Goal: Information Seeking & Learning: Learn about a topic

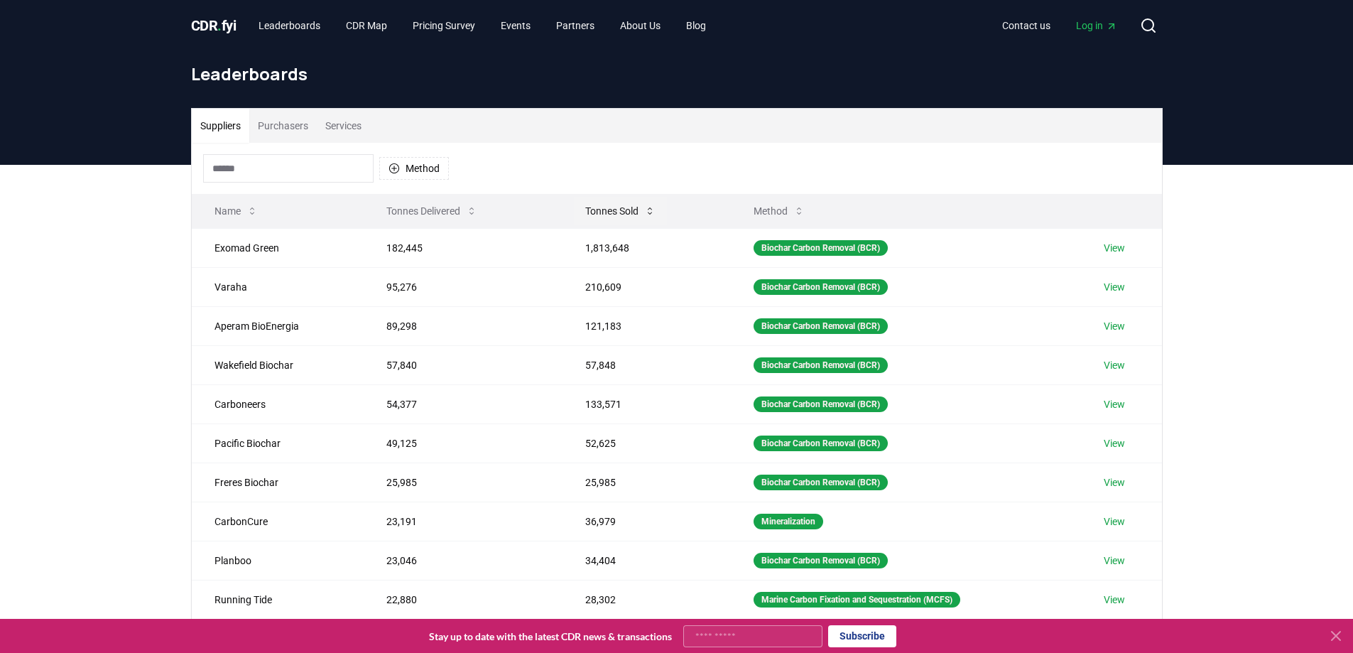
click at [345, 9] on button "Tonnes Sold" at bounding box center [620, 211] width 93 height 28
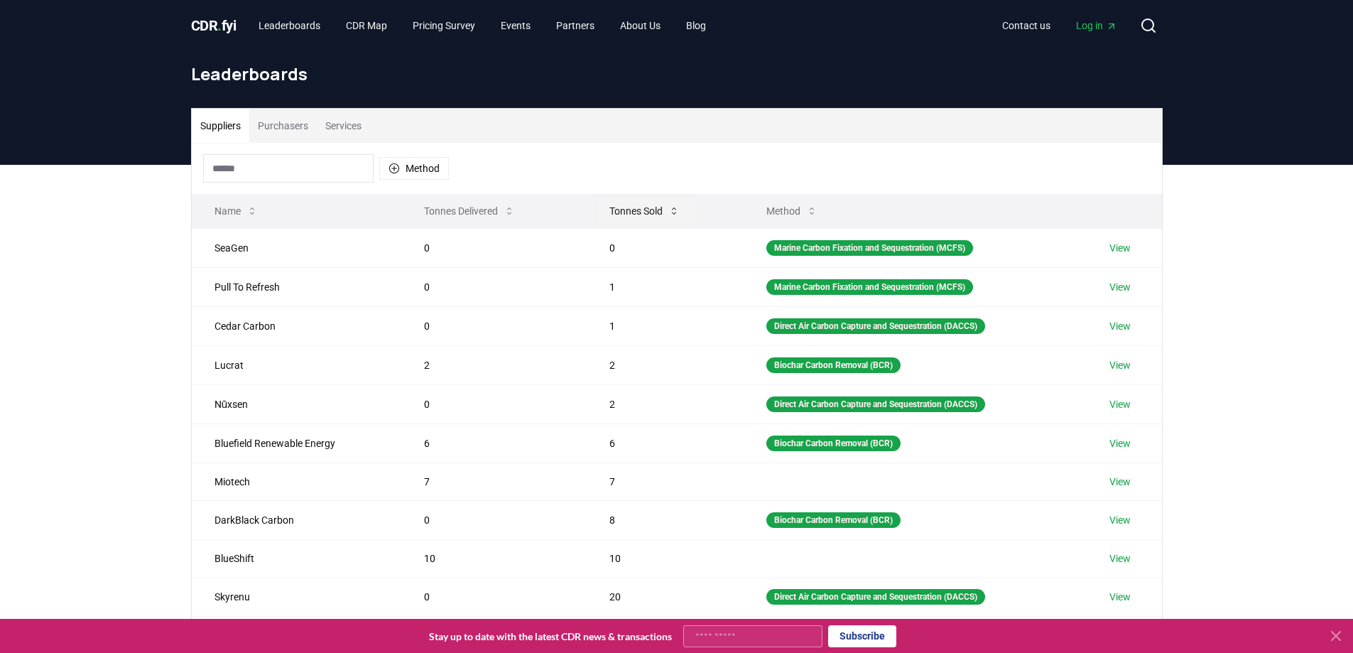
click at [345, 9] on button "Tonnes Sold" at bounding box center [644, 211] width 93 height 28
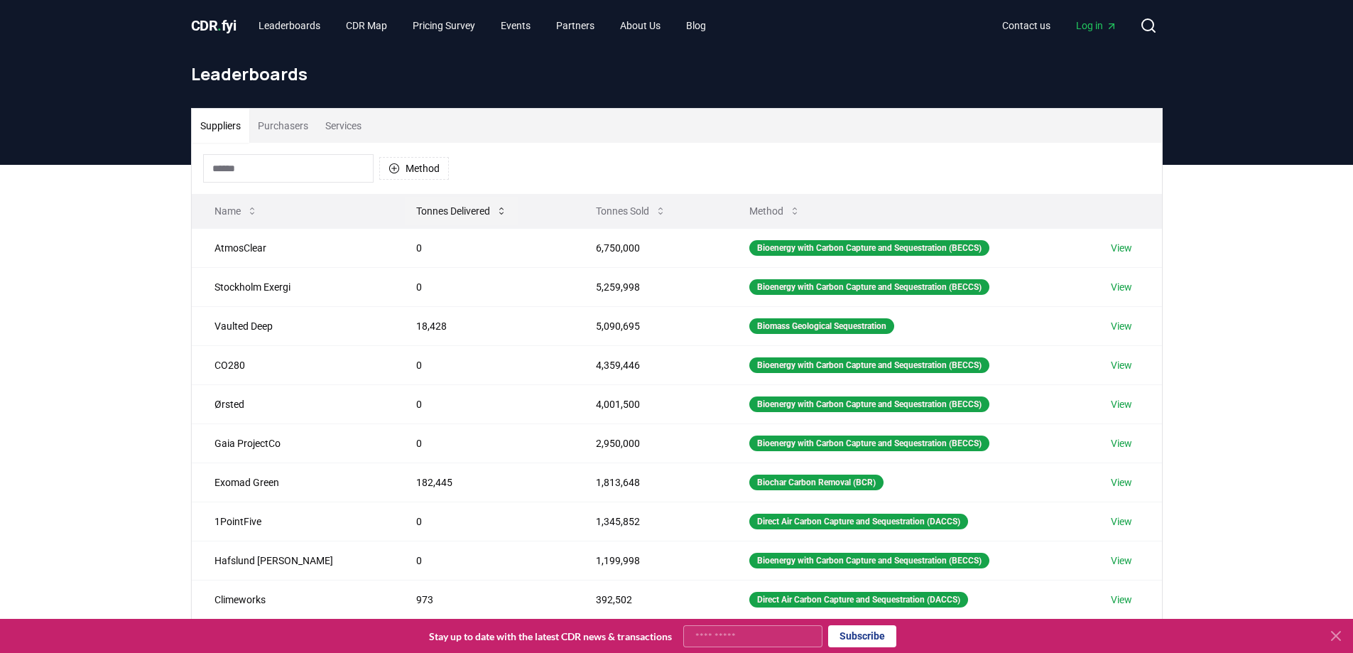
click at [345, 9] on button "Tonnes Delivered" at bounding box center [462, 211] width 114 height 28
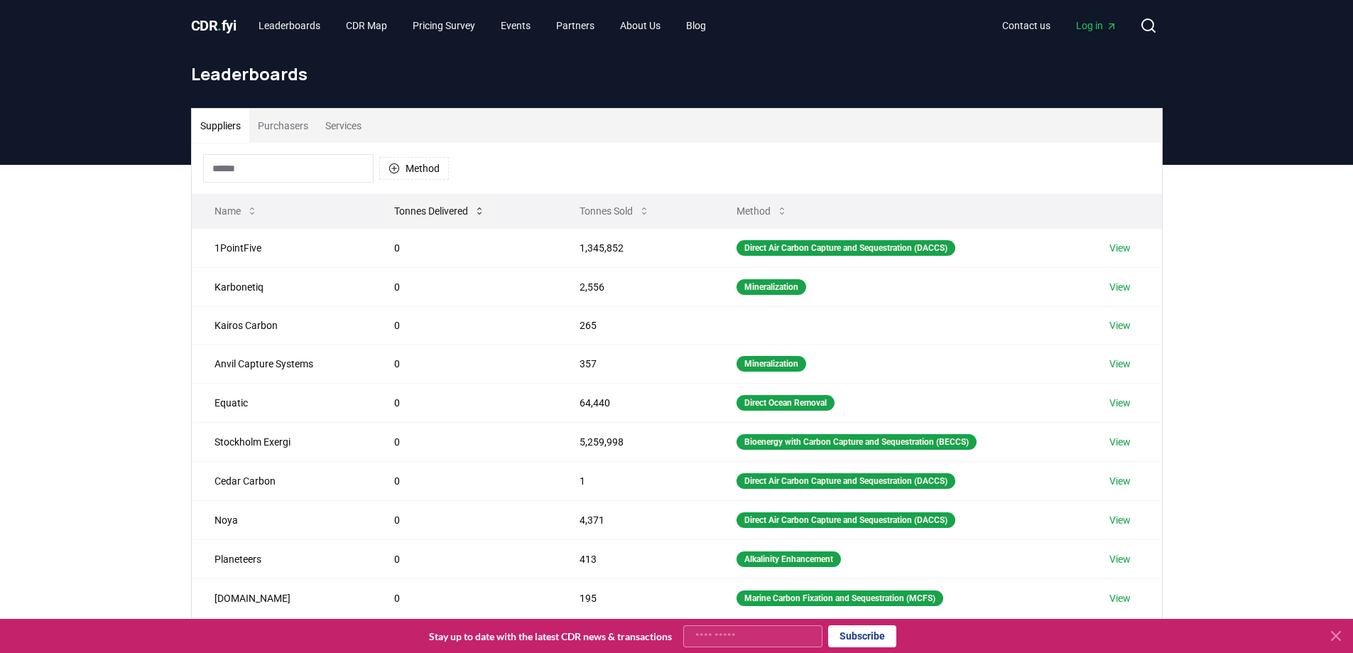
click at [345, 9] on button "Tonnes Delivered" at bounding box center [440, 211] width 114 height 28
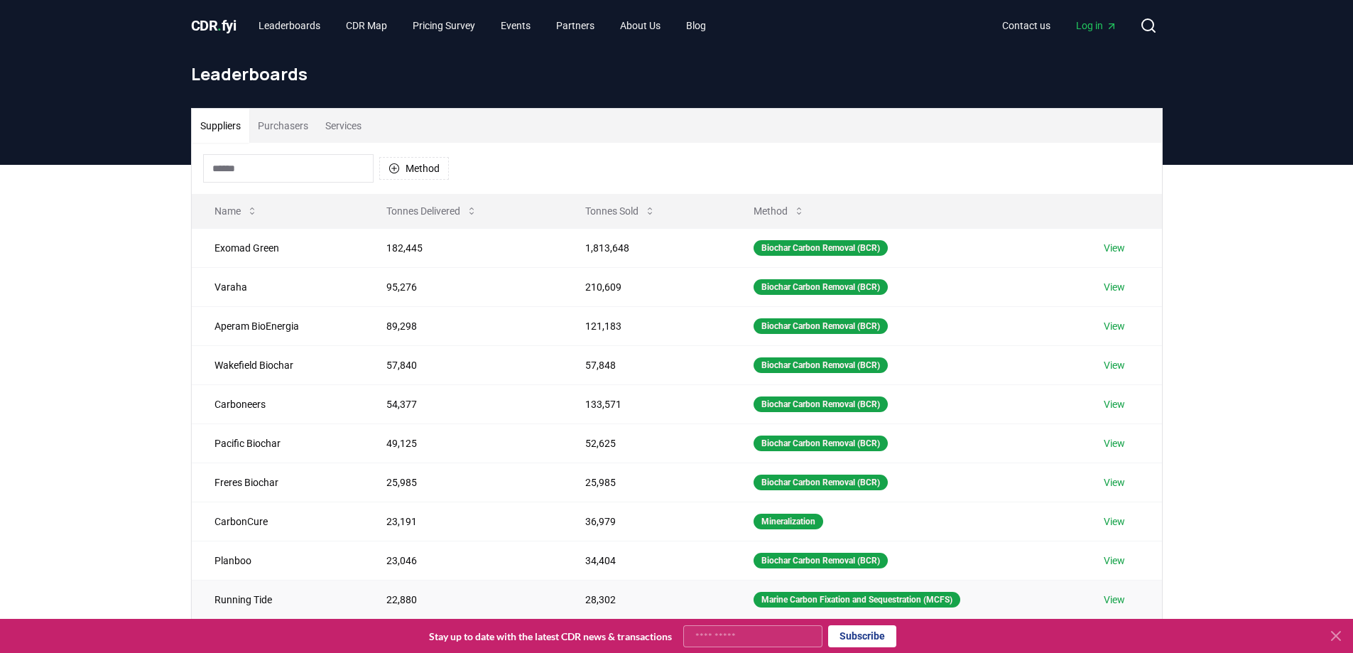
scroll to position [372, 0]
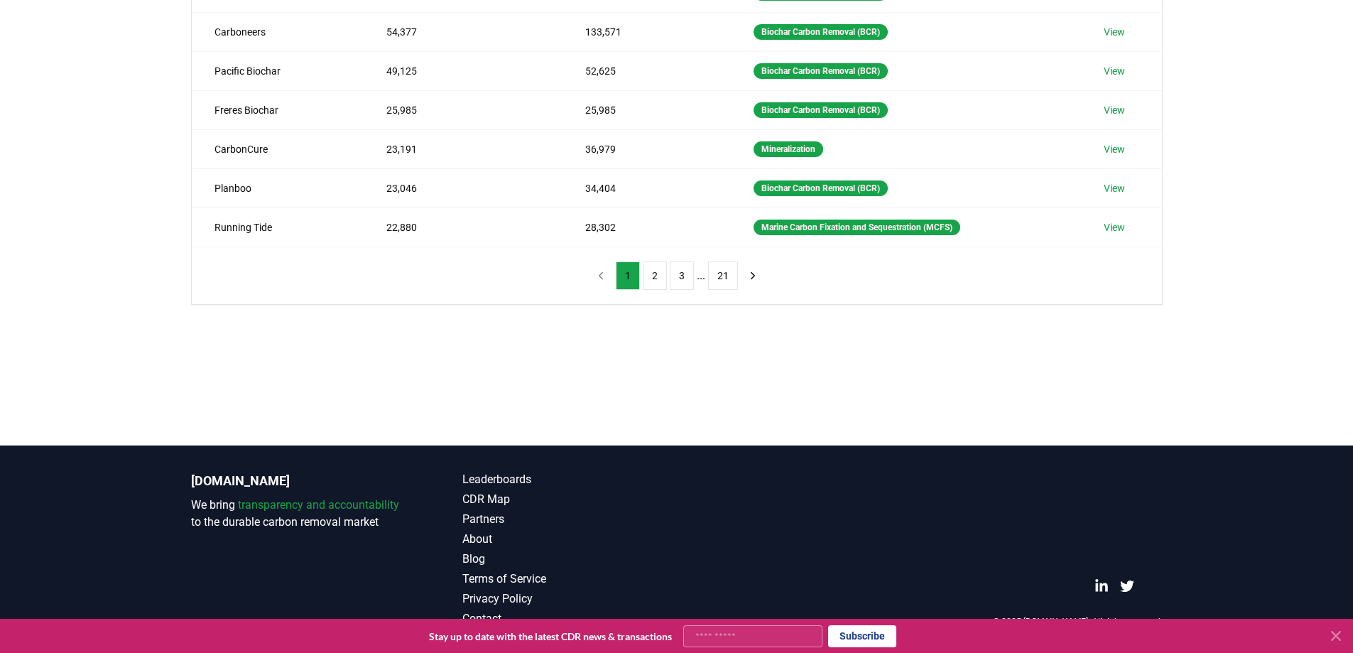
click at [345, 9] on ul "1 2 3 ... 21" at bounding box center [677, 275] width 122 height 28
click at [345, 9] on button "2" at bounding box center [655, 275] width 24 height 28
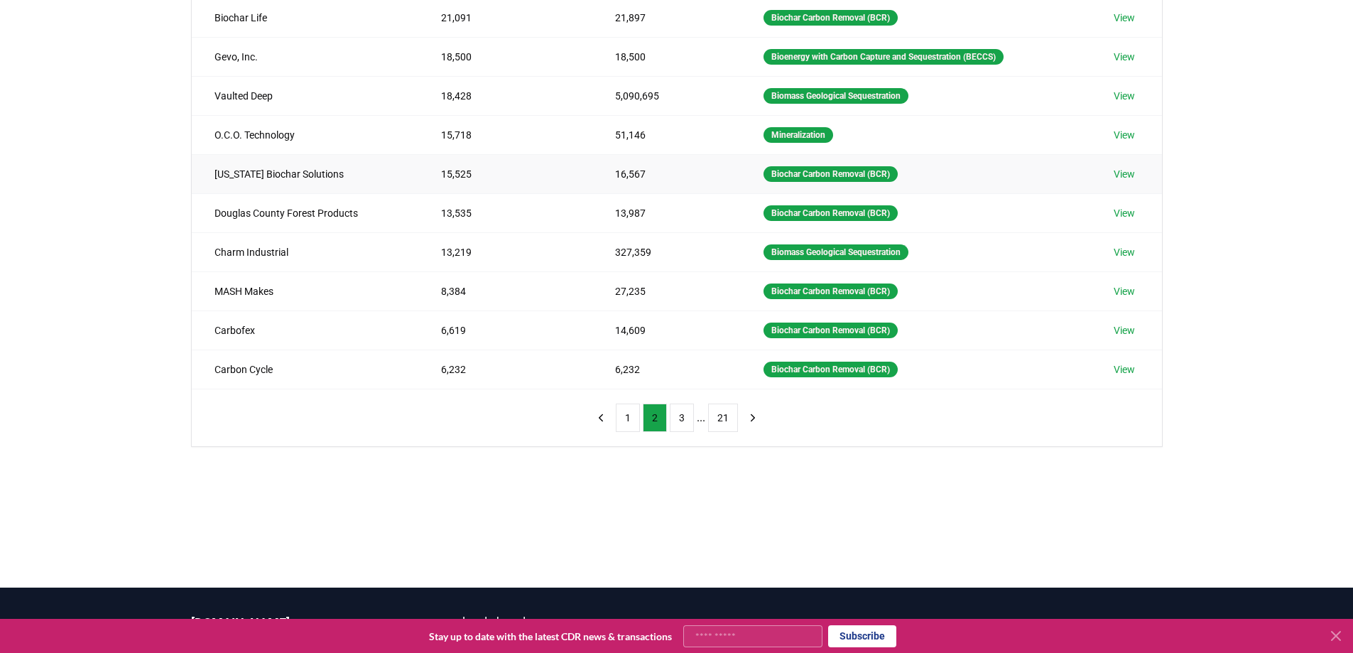
scroll to position [159, 0]
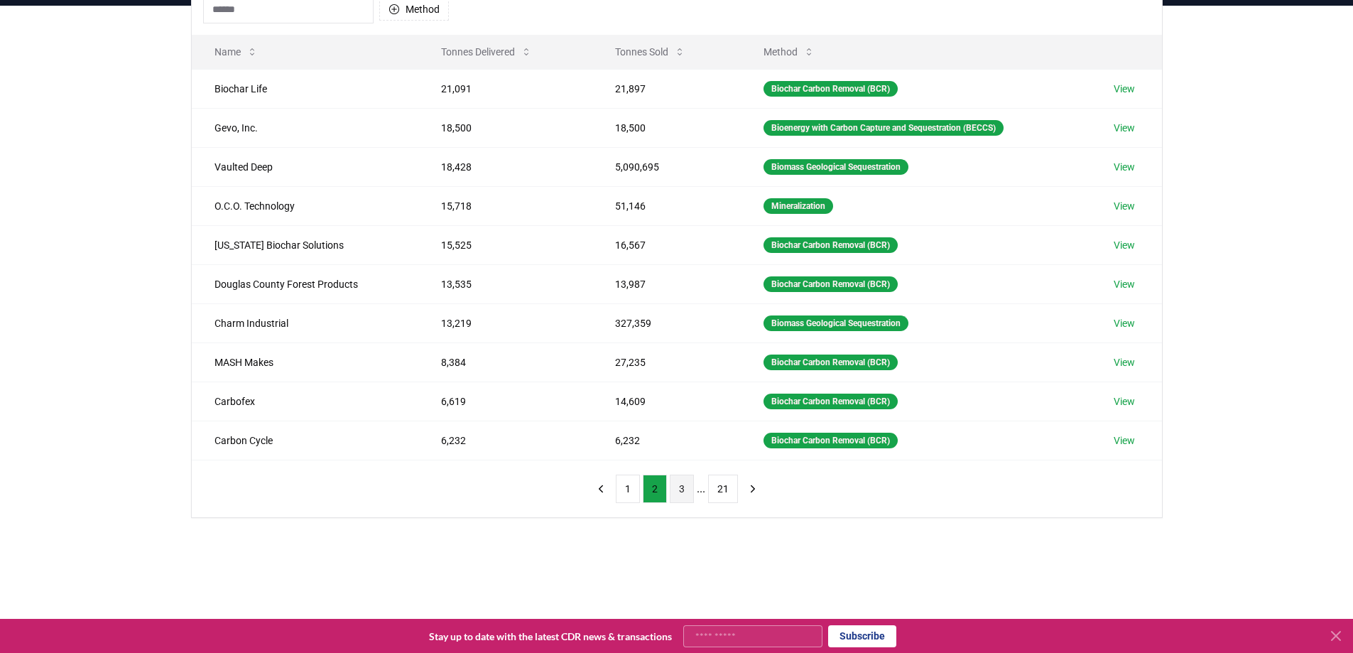
click at [345, 9] on button "3" at bounding box center [682, 489] width 24 height 28
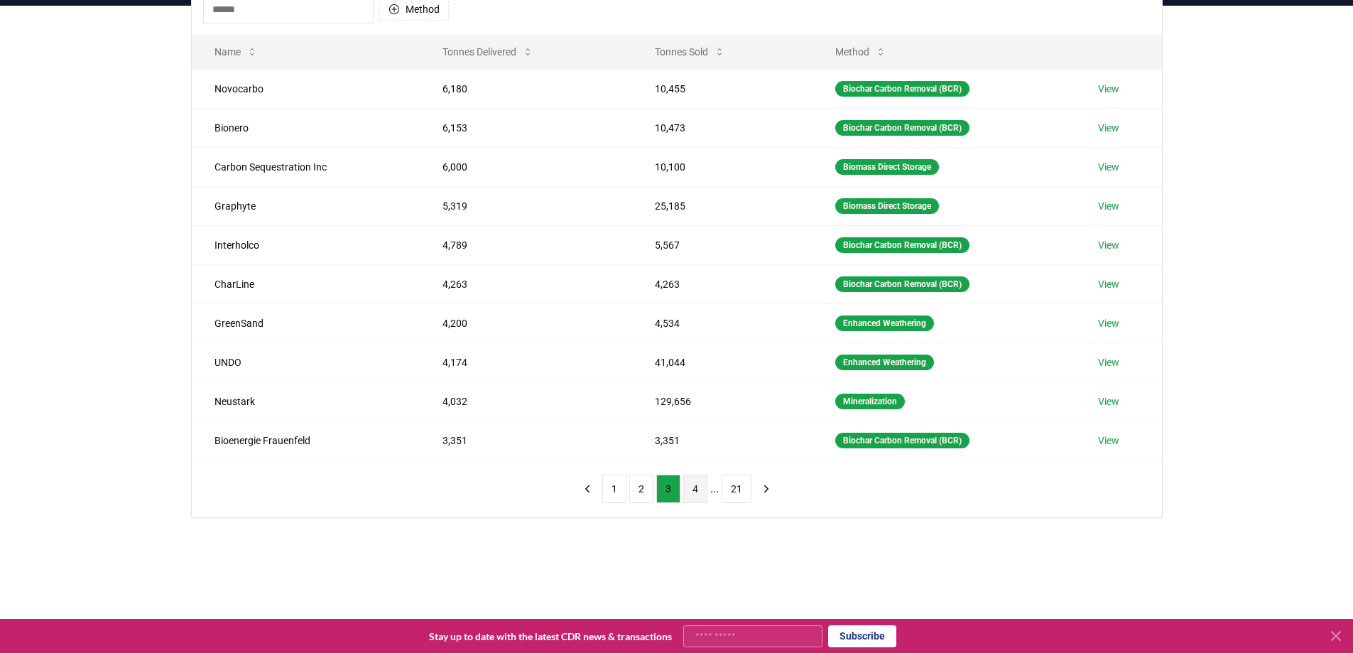
click at [345, 9] on button "4" at bounding box center [695, 489] width 24 height 28
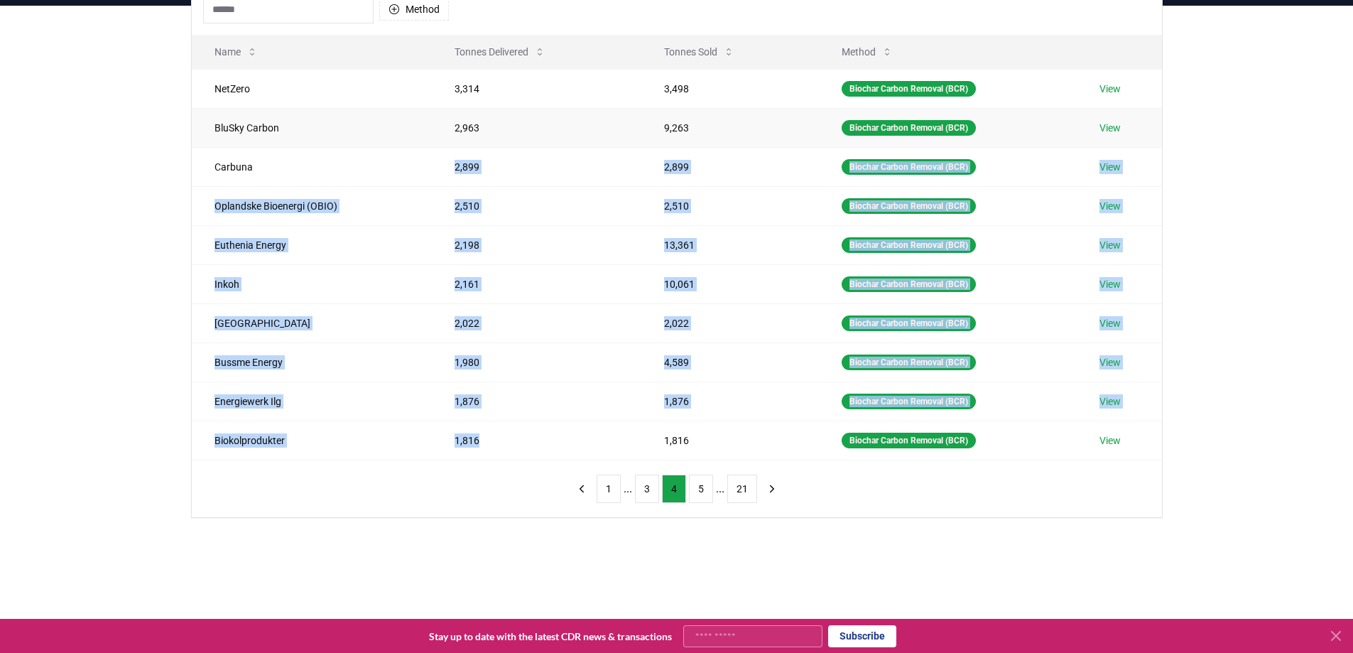
drag, startPoint x: 695, startPoint y: 496, endPoint x: 442, endPoint y: 134, distance: 441.6
click at [345, 9] on tbody "NetZero 3,314 3,498 Biochar Carbon Removal (BCR) View BluSky Carbon 2,963 9,263…" at bounding box center [677, 264] width 970 height 391
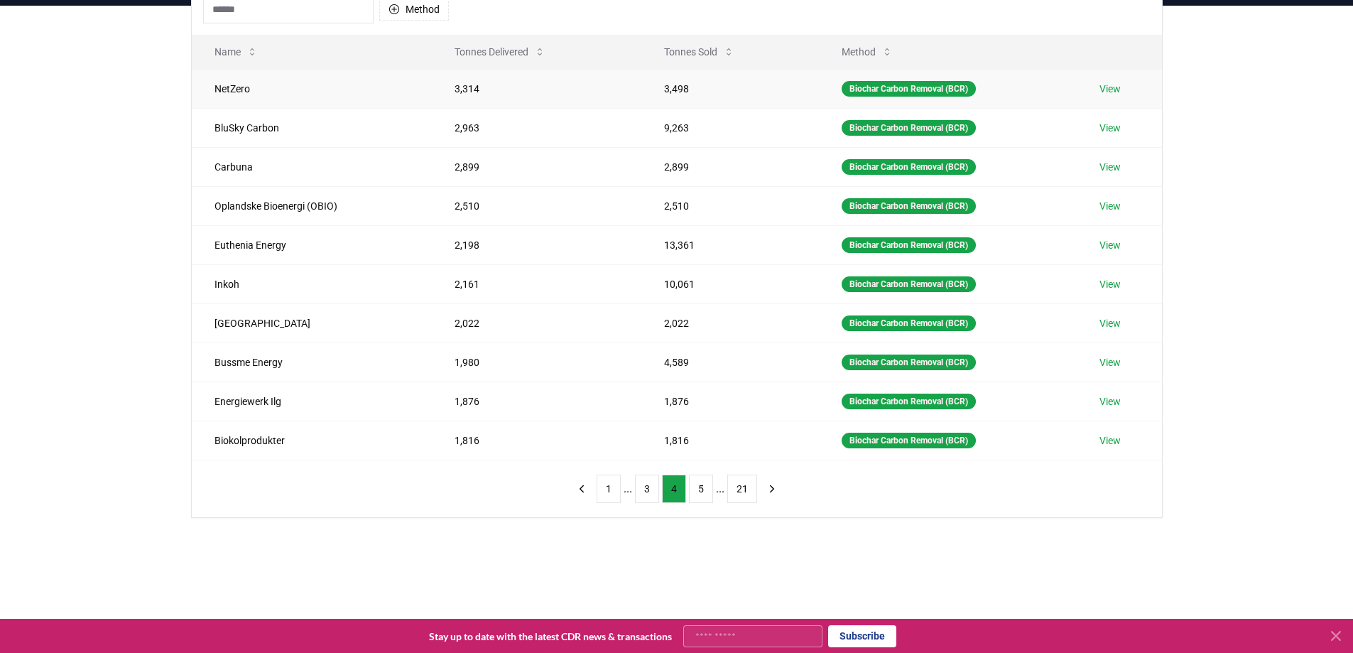
drag, startPoint x: 431, startPoint y: 85, endPoint x: 441, endPoint y: 78, distance: 11.8
click at [345, 9] on td "3,314" at bounding box center [536, 88] width 209 height 39
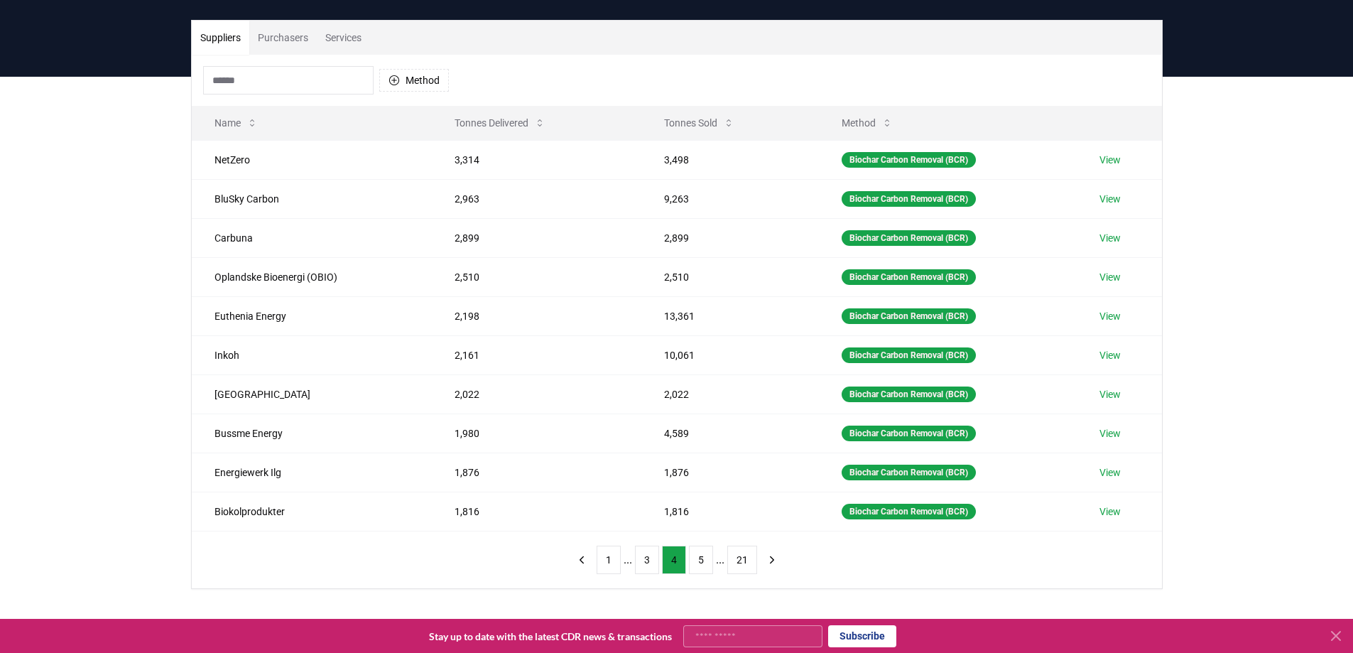
scroll to position [17, 0]
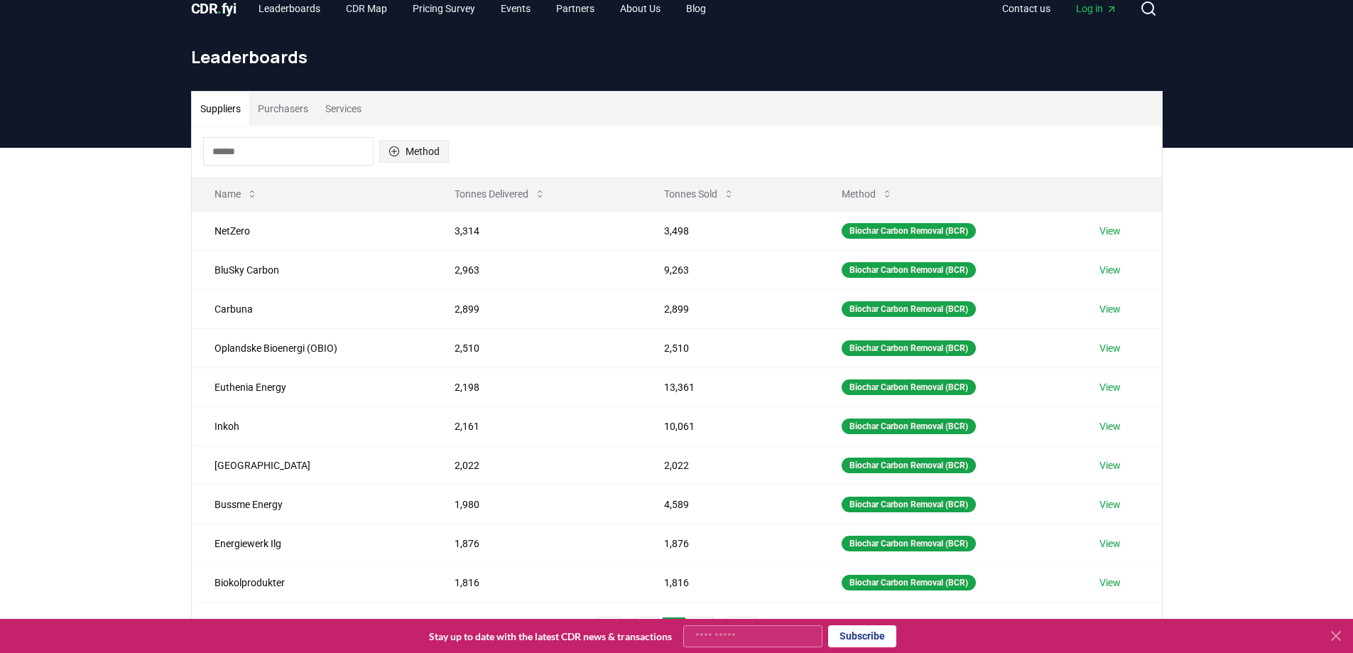
click at [345, 9] on button "Method" at bounding box center [414, 151] width 70 height 23
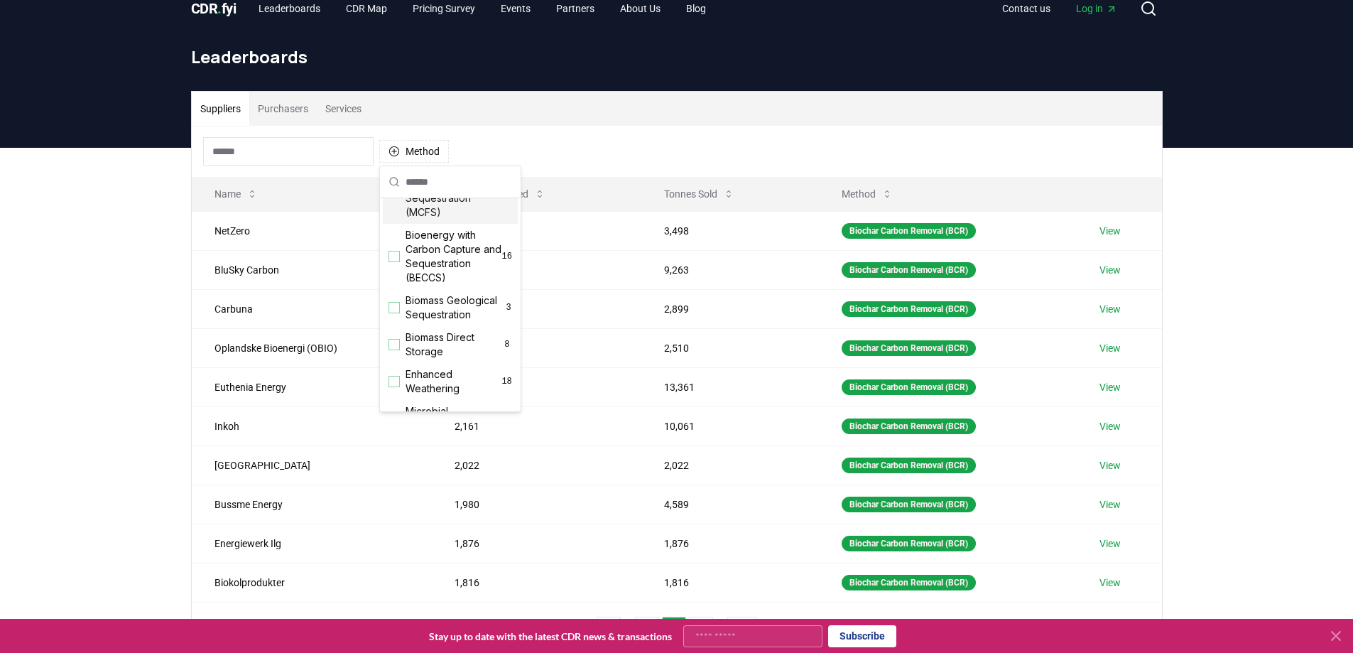
scroll to position [0, 0]
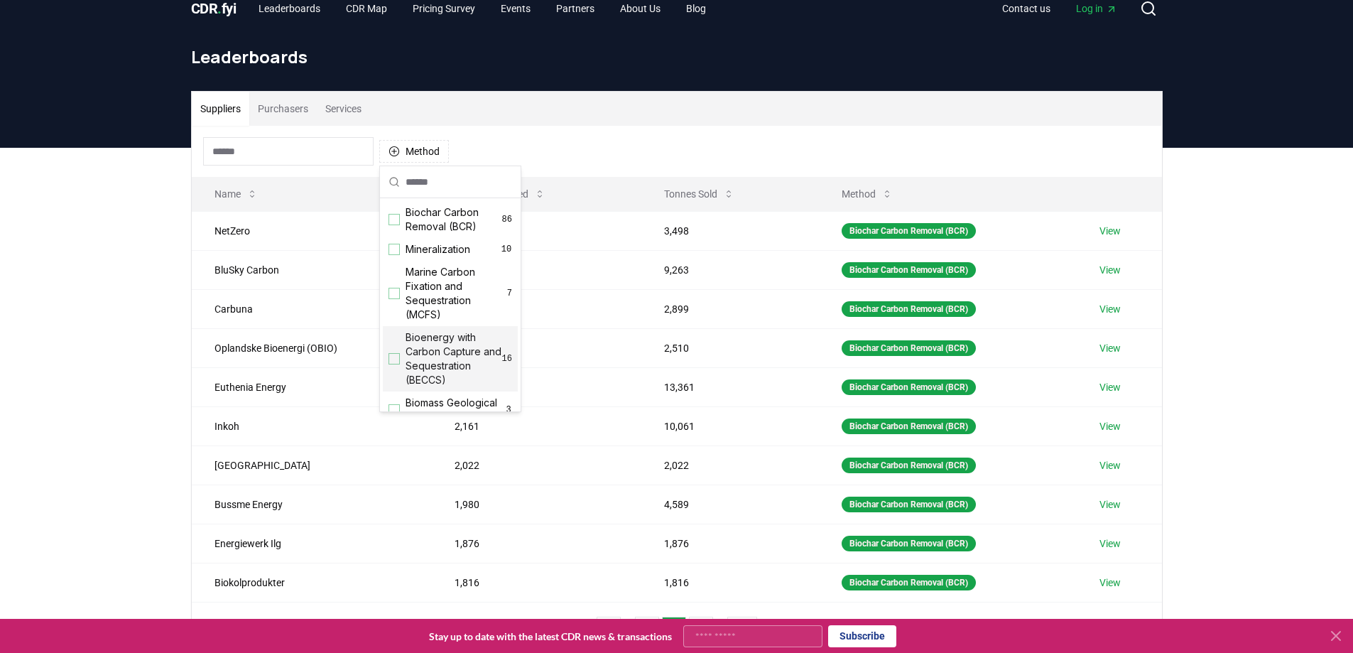
click at [345, 9] on span "Bioenergy with Carbon Capture and Sequestration (BECCS)" at bounding box center [454, 358] width 97 height 57
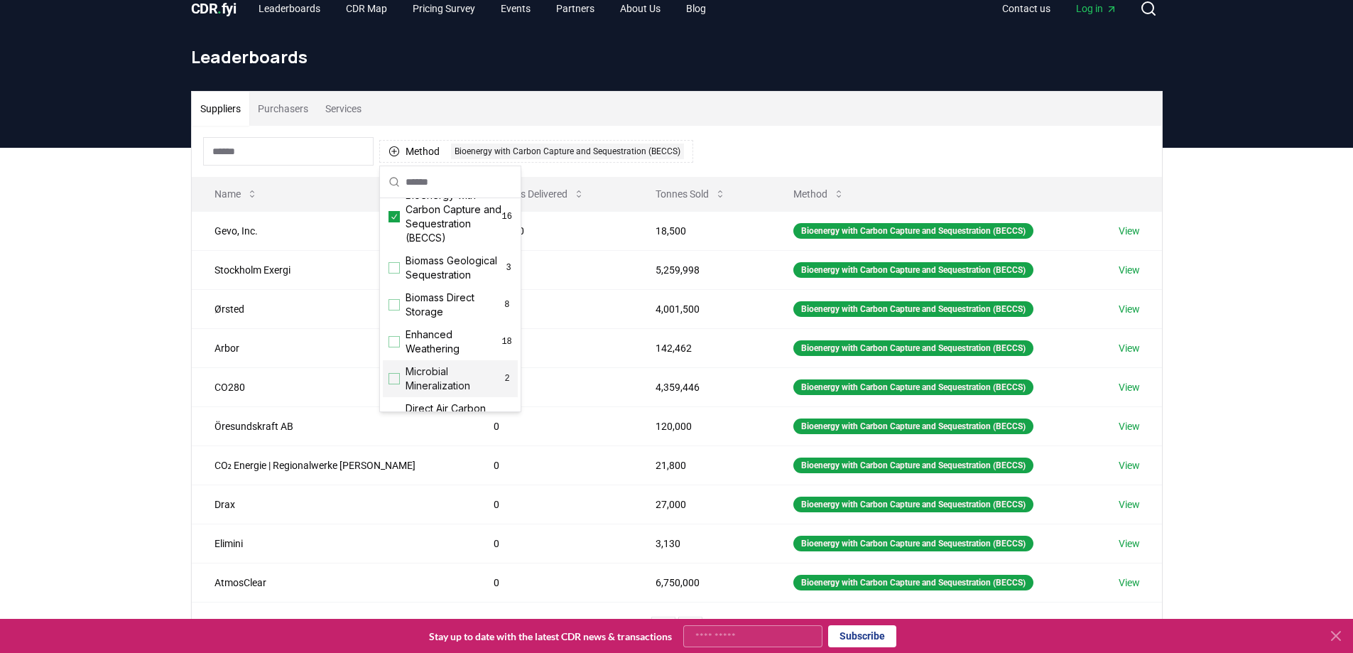
scroll to position [284, 0]
click at [345, 9] on span "Direct Air Carbon Capture and Sequestration (DACCS)" at bounding box center [454, 287] width 97 height 57
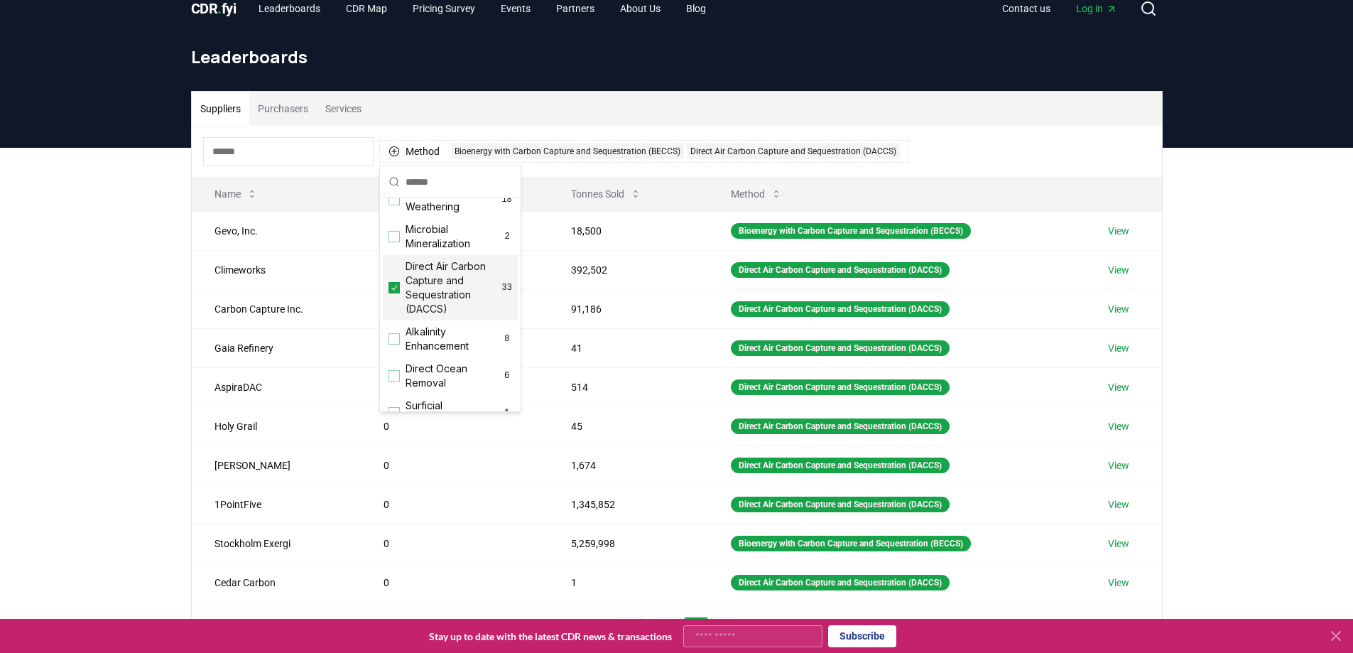
click at [124, 9] on div "Suppliers Purchasers Services Method 2 Bioenergy with Carbon Capture and Seques…" at bounding box center [676, 432] width 1353 height 569
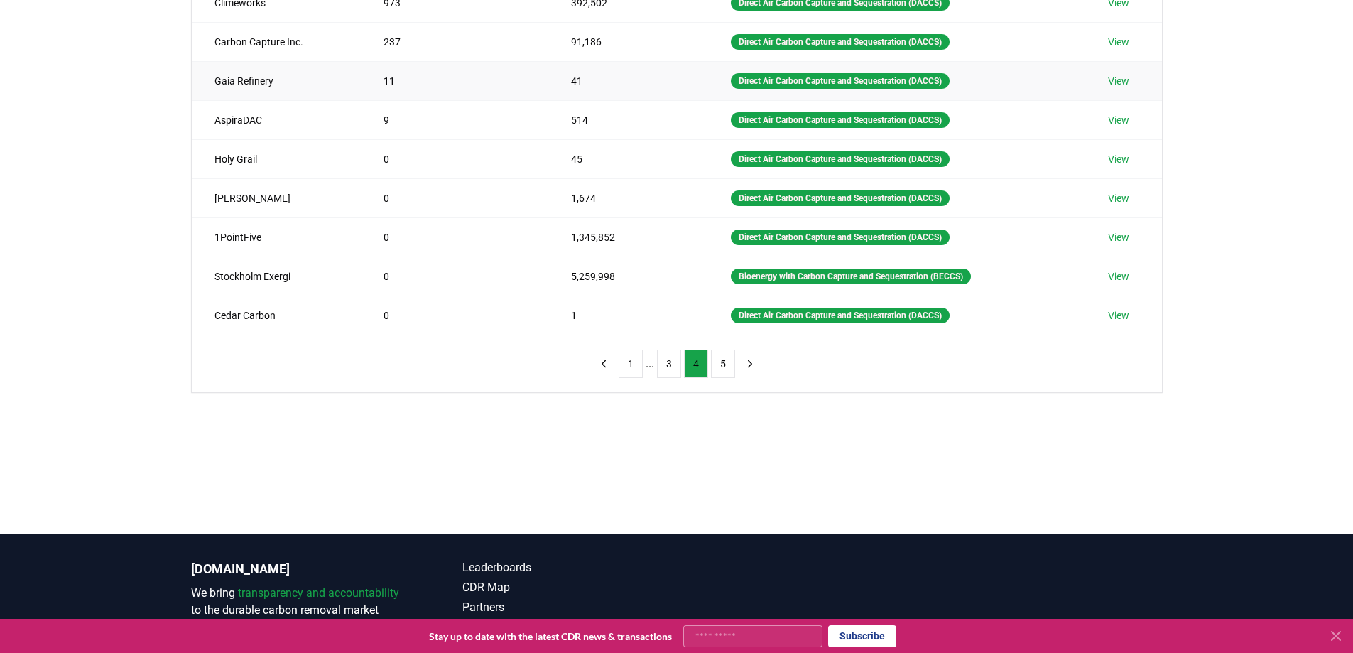
scroll to position [71, 0]
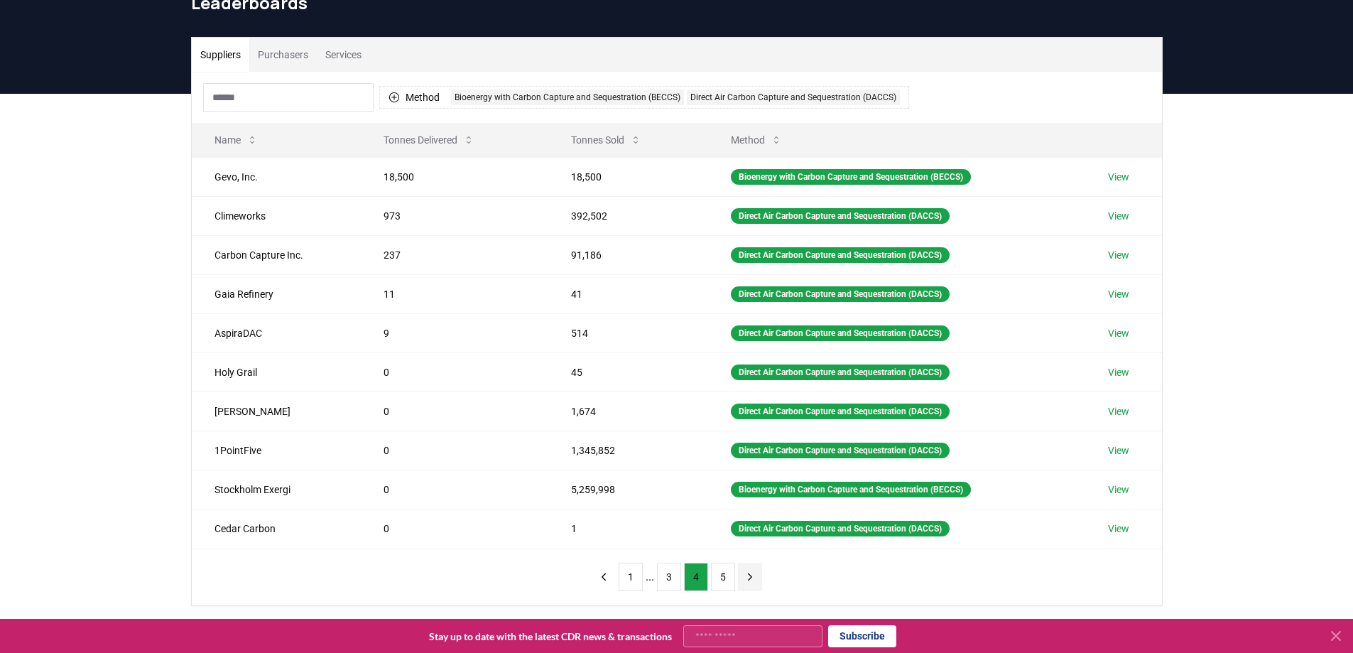
click at [345, 9] on icon "next page" at bounding box center [750, 576] width 13 height 13
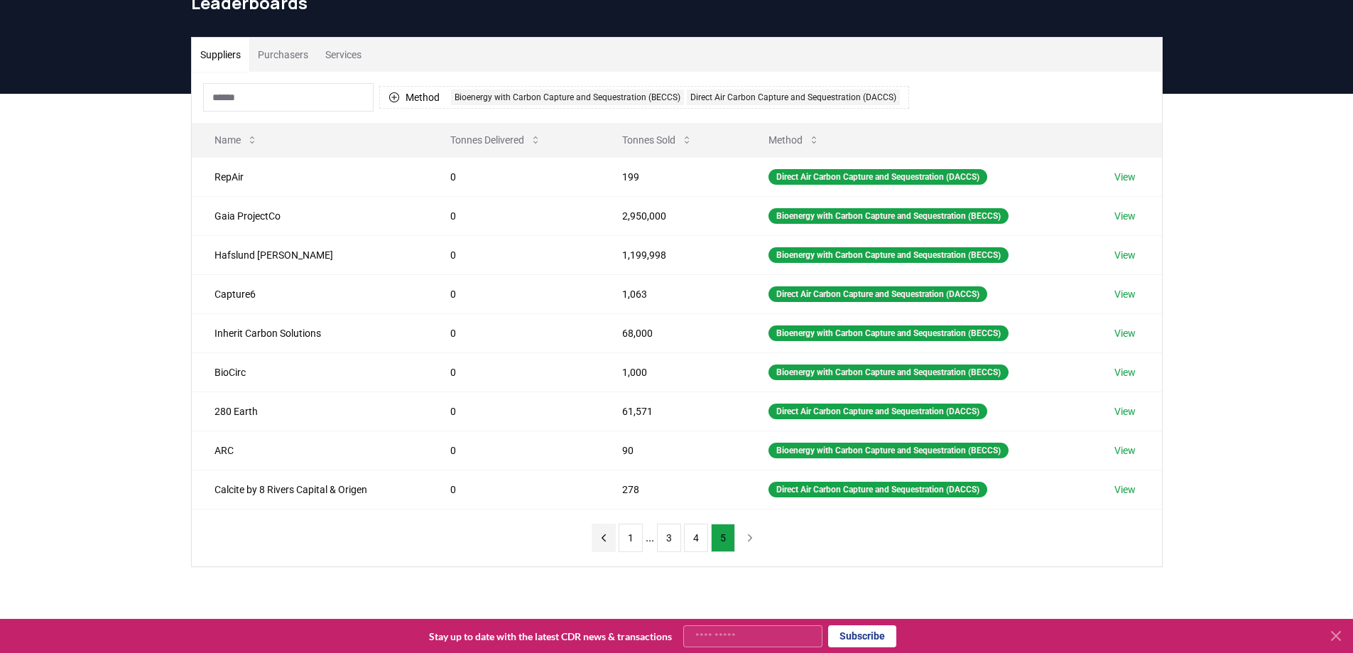
click at [345, 9] on button "previous page" at bounding box center [604, 538] width 24 height 28
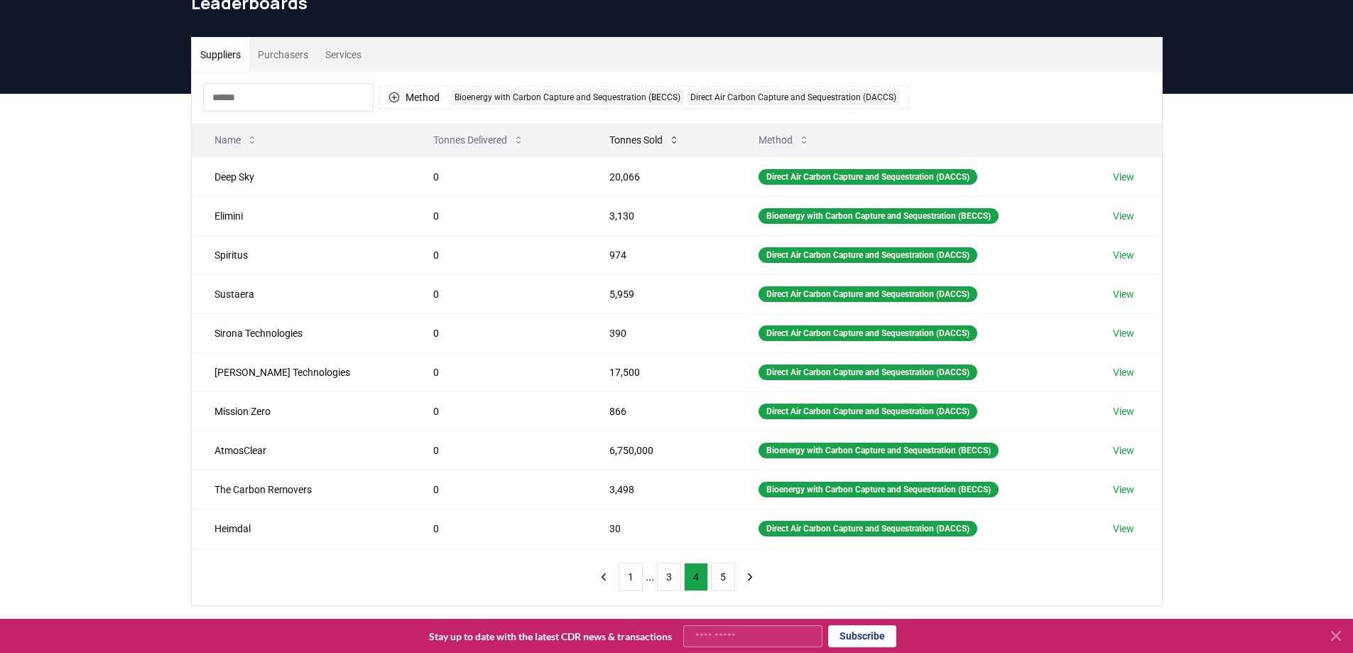
click at [345, 9] on button "Tonnes Sold" at bounding box center [644, 140] width 93 height 28
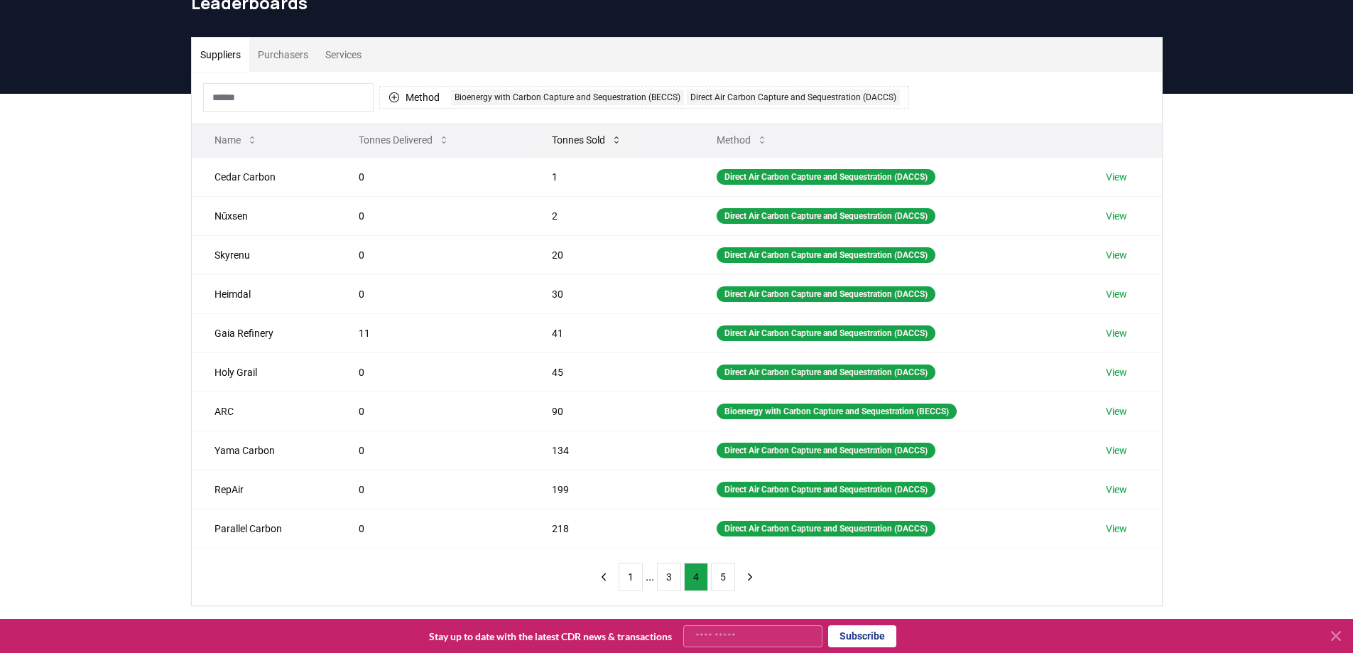
click at [345, 9] on button "Tonnes Sold" at bounding box center [587, 140] width 93 height 28
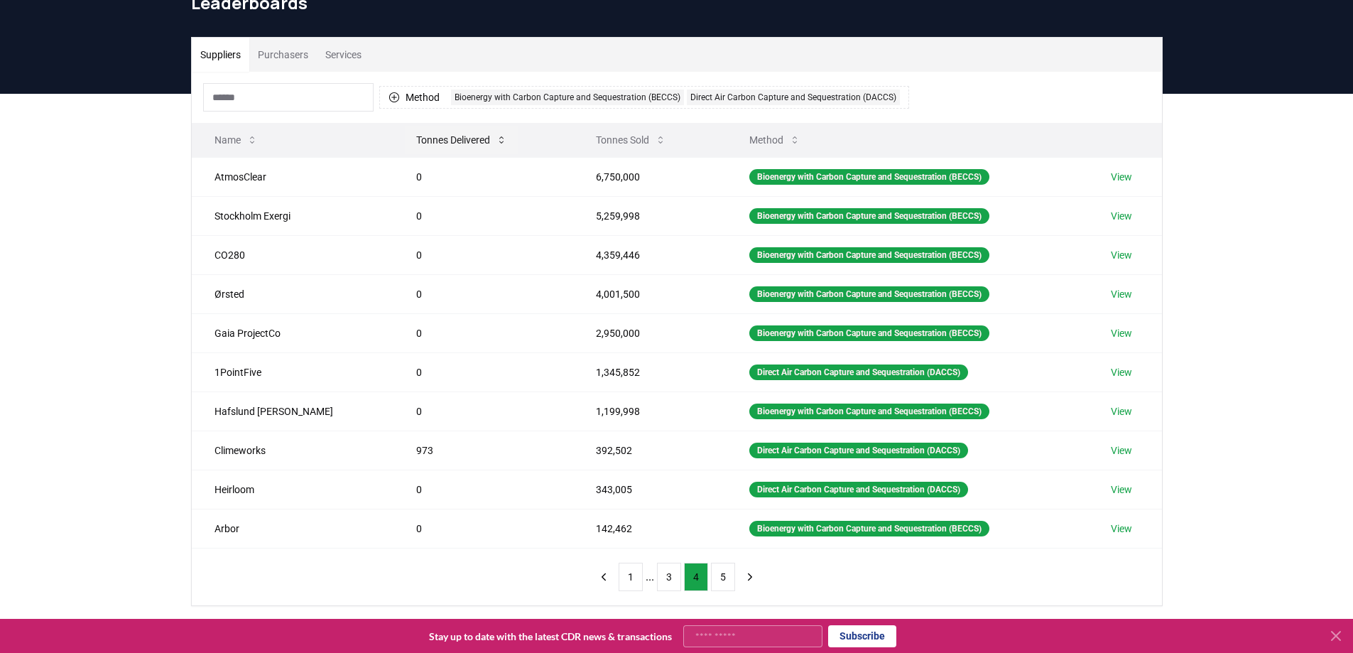
click at [345, 9] on button "Tonnes Delivered" at bounding box center [462, 140] width 114 height 28
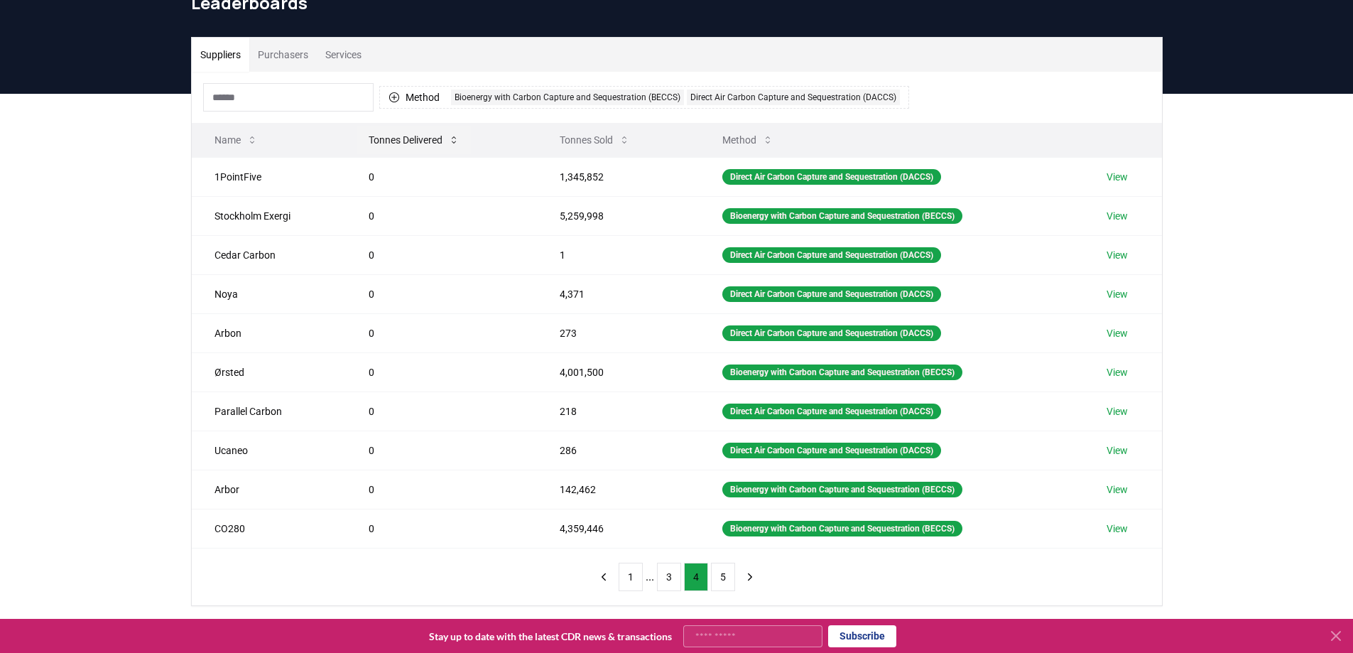
click at [345, 9] on button "Tonnes Delivered" at bounding box center [414, 140] width 114 height 28
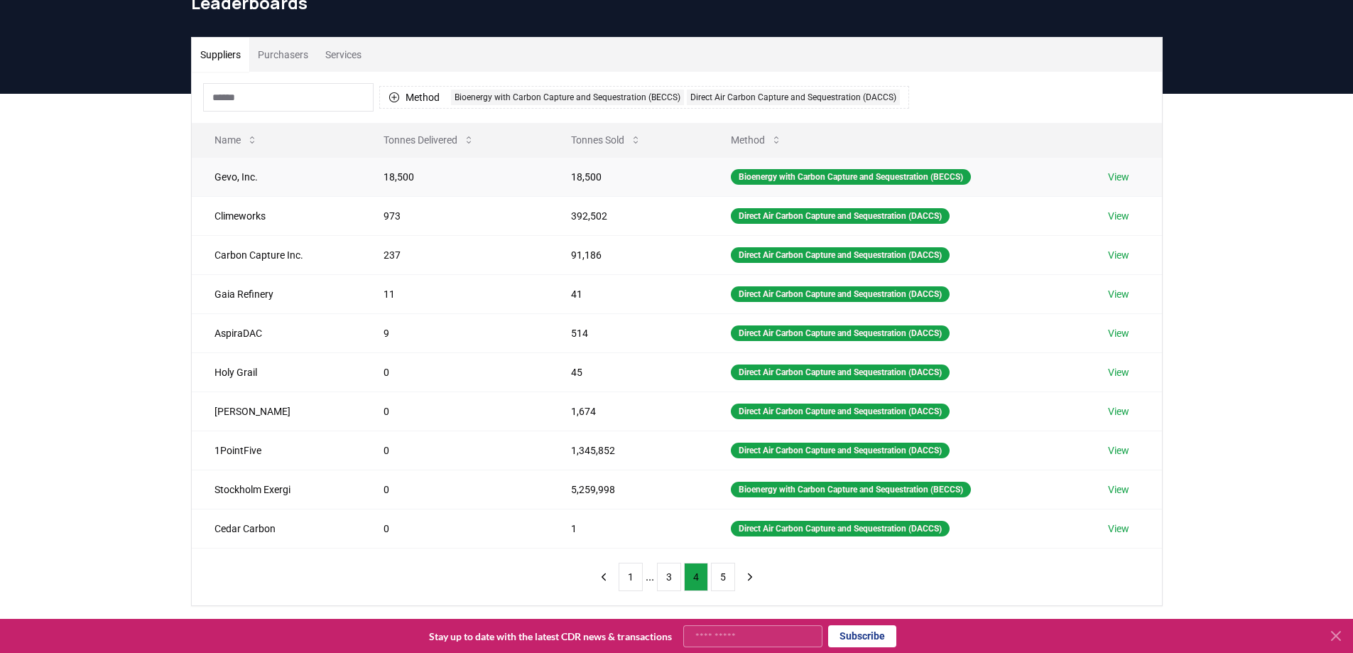
click at [345, 9] on link "View" at bounding box center [1118, 177] width 21 height 14
